Goal: Transaction & Acquisition: Purchase product/service

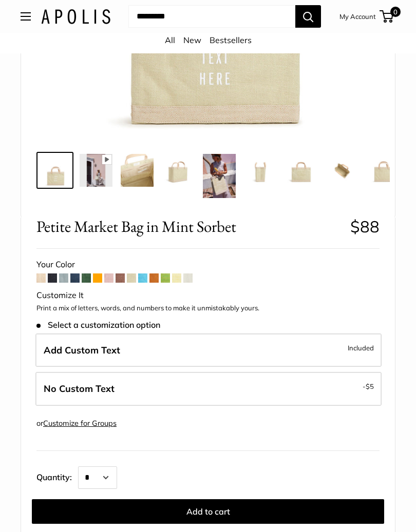
scroll to position [280, 0]
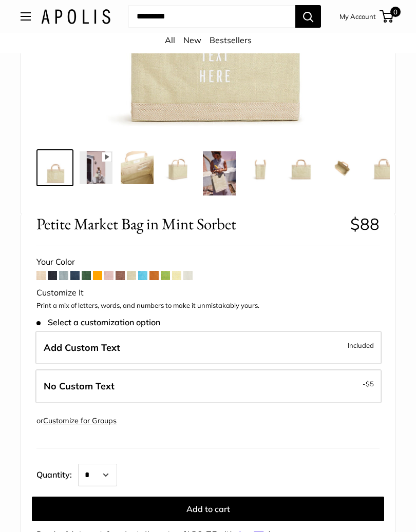
click at [360, 348] on span "Included" at bounding box center [361, 345] width 26 height 12
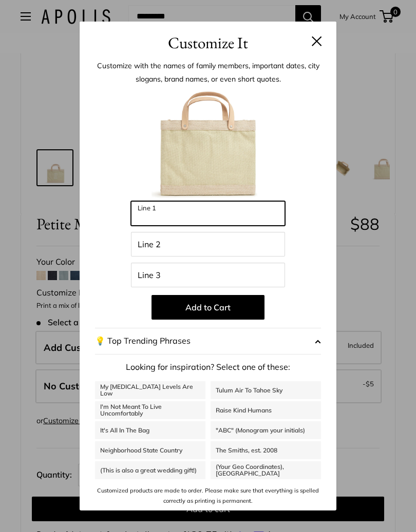
click at [172, 216] on input "Line 1" at bounding box center [208, 213] width 154 height 25
type input "******"
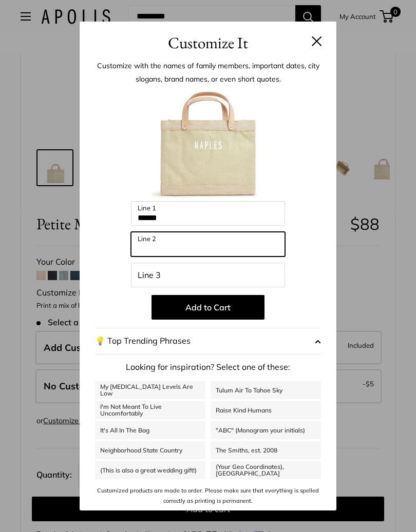
click at [158, 243] on input "Line 2" at bounding box center [208, 244] width 154 height 25
type input "*******"
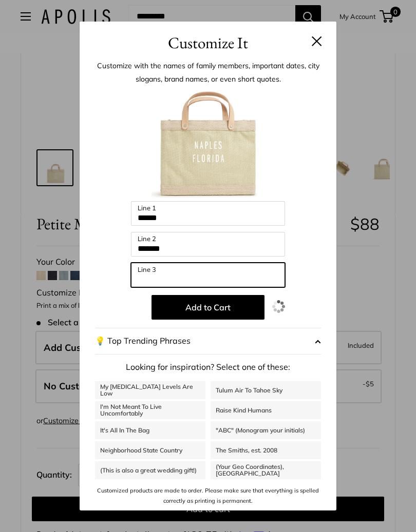
click at [161, 270] on input "Line 3" at bounding box center [208, 275] width 154 height 25
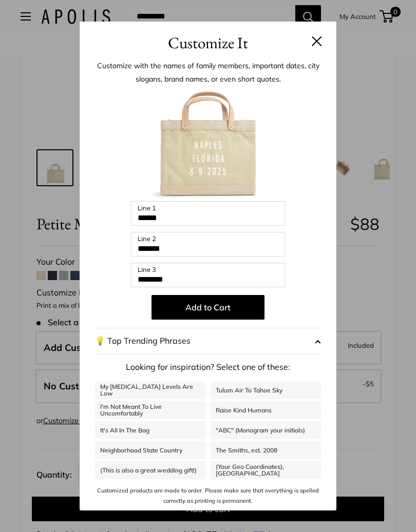
click at [245, 307] on button "Add to Cart" at bounding box center [207, 307] width 113 height 25
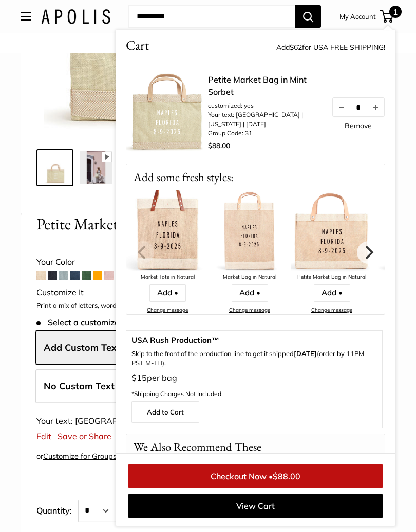
click at [166, 122] on img at bounding box center [167, 112] width 82 height 82
click at [238, 113] on li "Your text: [GEOGRAPHIC_DATA] | [US_STATE] | [DATE]" at bounding box center [264, 119] width 113 height 18
click at [200, 109] on img at bounding box center [167, 112] width 82 height 82
click at [207, 109] on img at bounding box center [167, 112] width 82 height 82
click at [185, 101] on img at bounding box center [167, 112] width 82 height 82
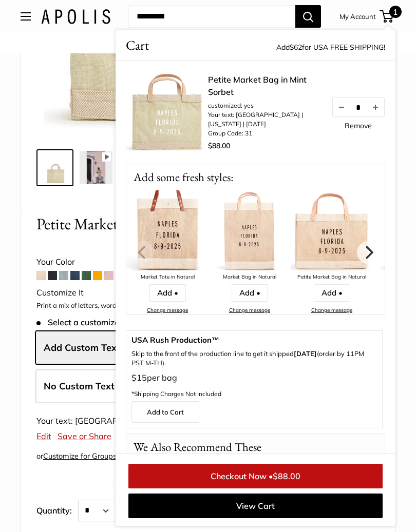
click at [166, 114] on img at bounding box center [167, 112] width 82 height 82
click at [166, 113] on img at bounding box center [167, 112] width 82 height 82
click at [153, 137] on img at bounding box center [167, 112] width 82 height 82
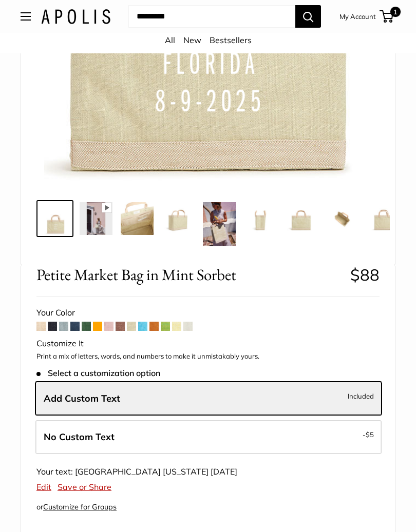
scroll to position [230, 0]
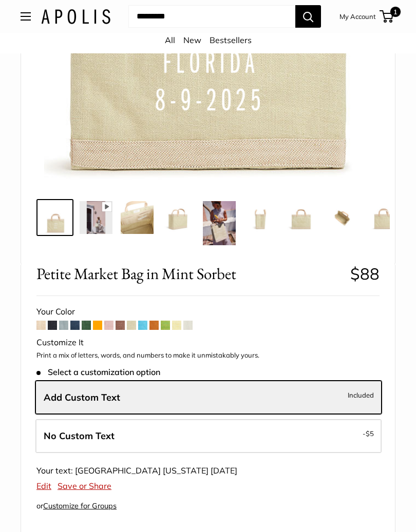
click at [147, 391] on label "Add Custom Text Included" at bounding box center [208, 398] width 346 height 34
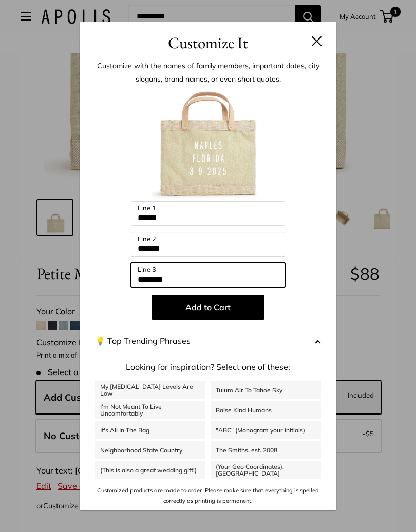
click at [205, 274] on input "********" at bounding box center [208, 275] width 154 height 25
click at [189, 275] on input "********" at bounding box center [208, 275] width 154 height 25
click at [194, 281] on input "********" at bounding box center [208, 275] width 154 height 25
type input "*"
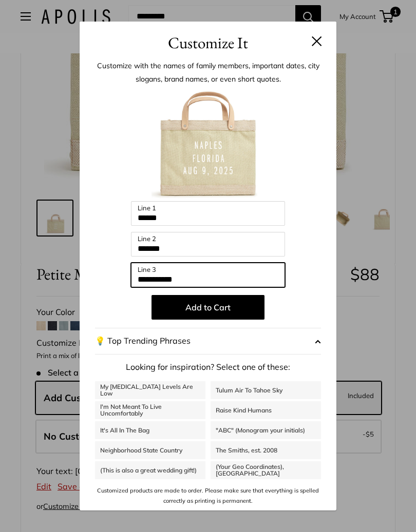
type input "**********"
click at [205, 305] on button "Add to Cart" at bounding box center [207, 307] width 113 height 25
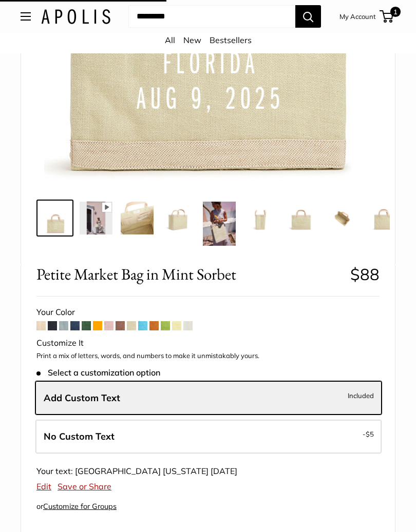
scroll to position [230, 0]
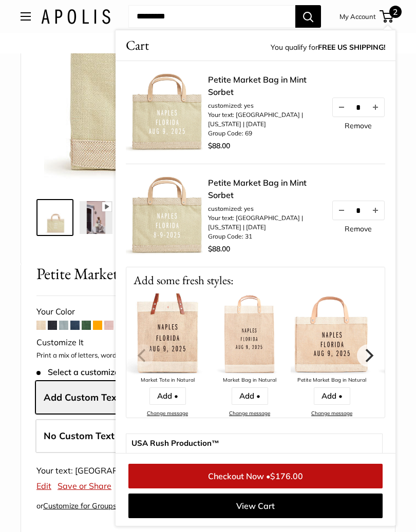
click at [358, 129] on link "Remove" at bounding box center [357, 125] width 27 height 7
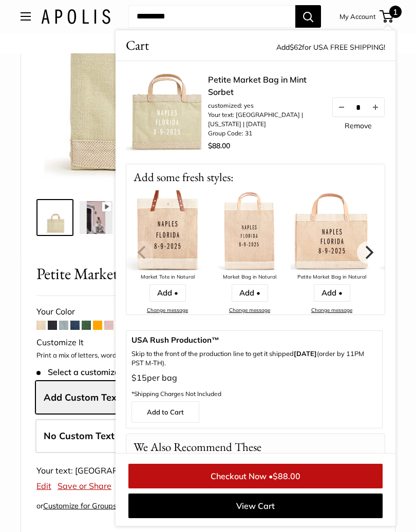
click at [369, 251] on icon "Next" at bounding box center [369, 252] width 8 height 13
click at [345, 125] on link "Remove" at bounding box center [357, 125] width 27 height 7
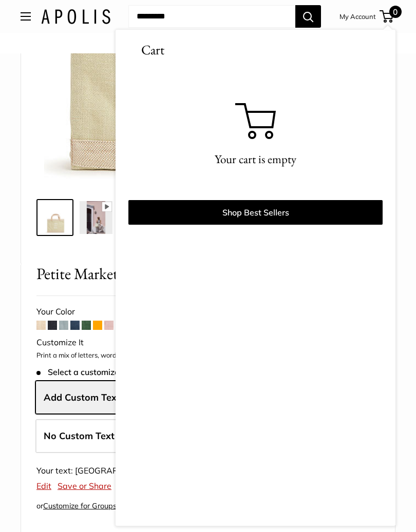
click at [51, 95] on img at bounding box center [208, 23] width 328 height 328
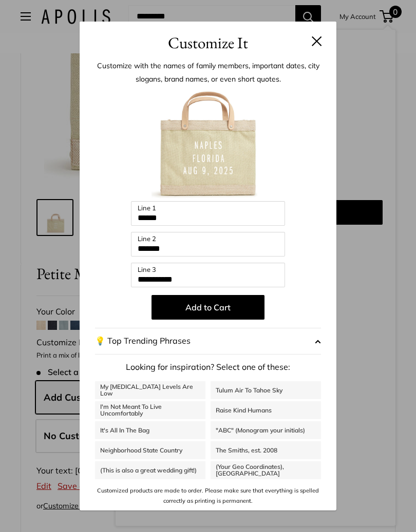
click at [205, 310] on button "Add to Cart" at bounding box center [207, 307] width 113 height 25
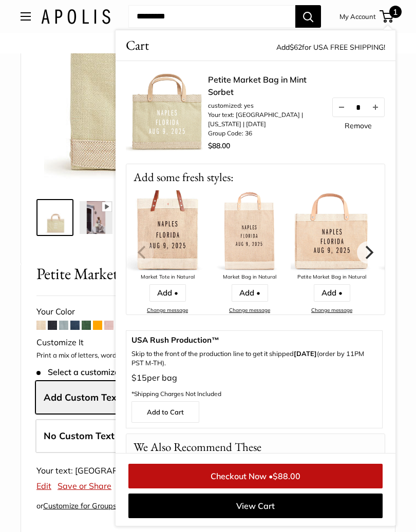
click at [36, 133] on div at bounding box center [208, 23] width 348 height 328
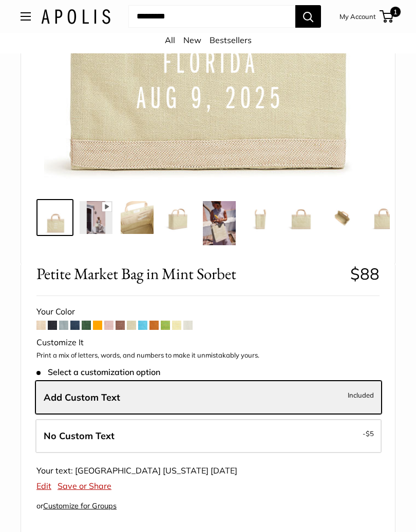
click at [26, 148] on div "Pause Play % buffered 00:00 Unmute Mute Exit fullscreen Enter fullscreen Play S…" at bounding box center [208, 56] width 374 height 415
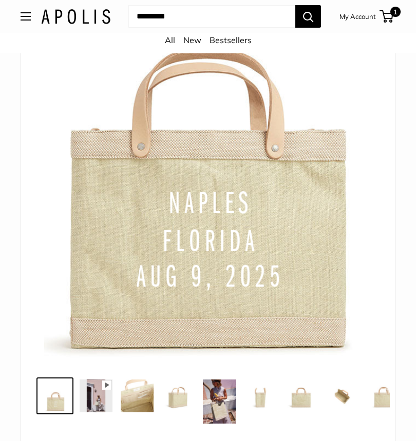
scroll to position [0, 0]
